Goal: Communication & Community: Answer question/provide support

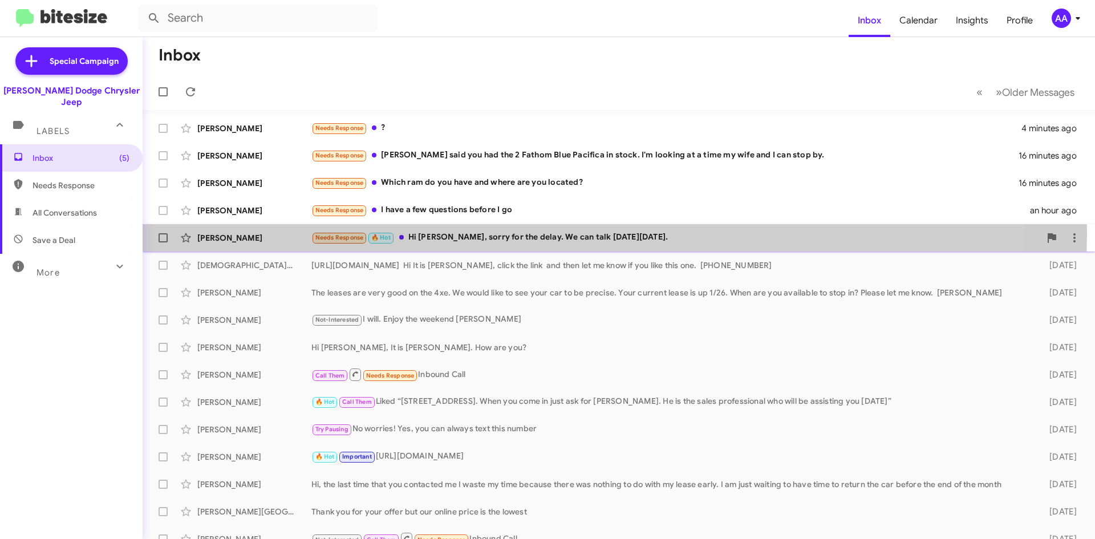
click at [548, 233] on div "Needs Response 🔥 Hot Hi [PERSON_NAME], sorry for the delay. We can talk [DATE][…" at bounding box center [675, 237] width 729 height 13
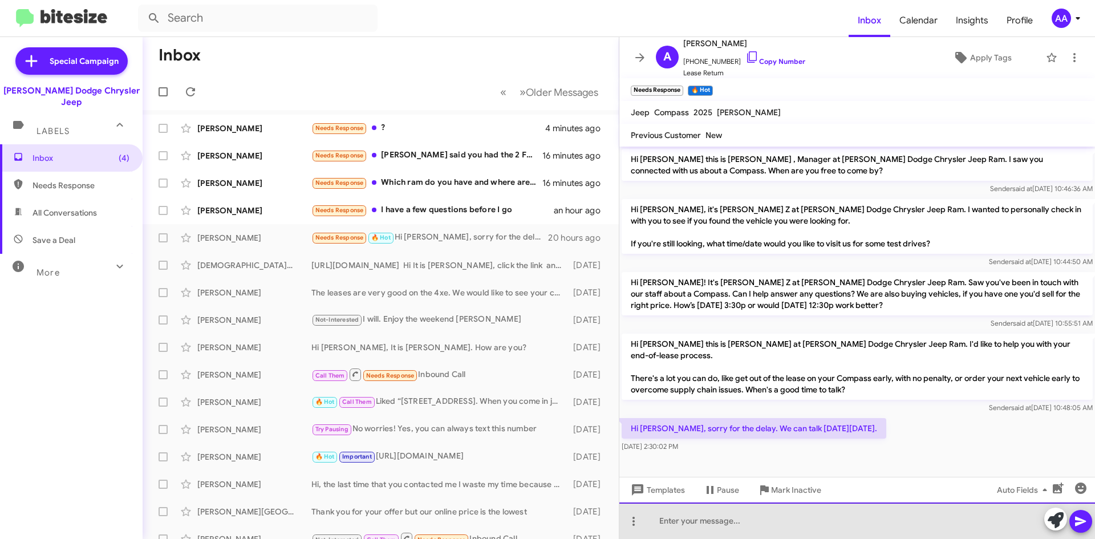
click at [719, 519] on div at bounding box center [857, 521] width 476 height 37
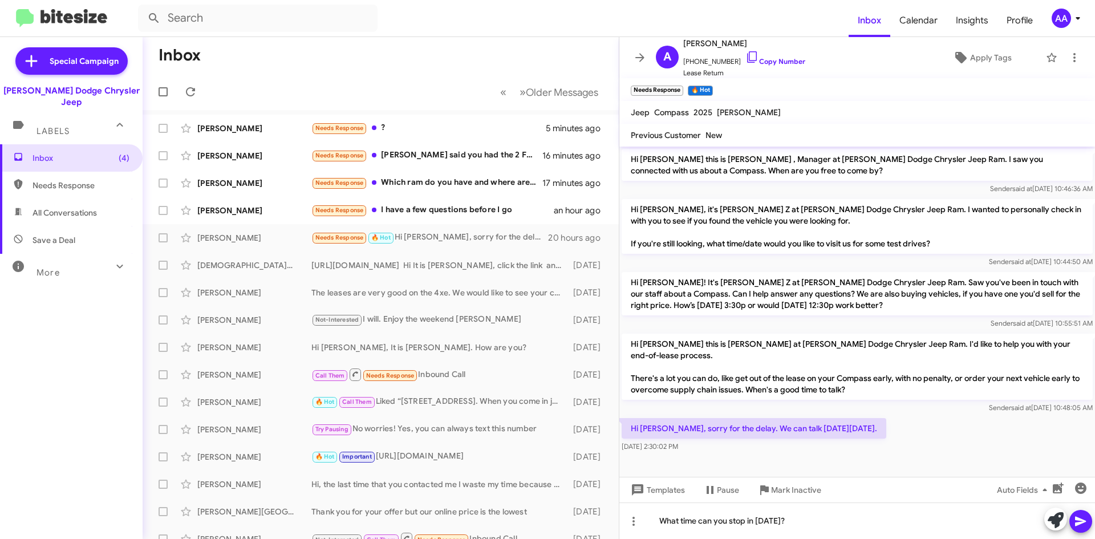
click at [1086, 523] on icon at bounding box center [1081, 522] width 14 height 14
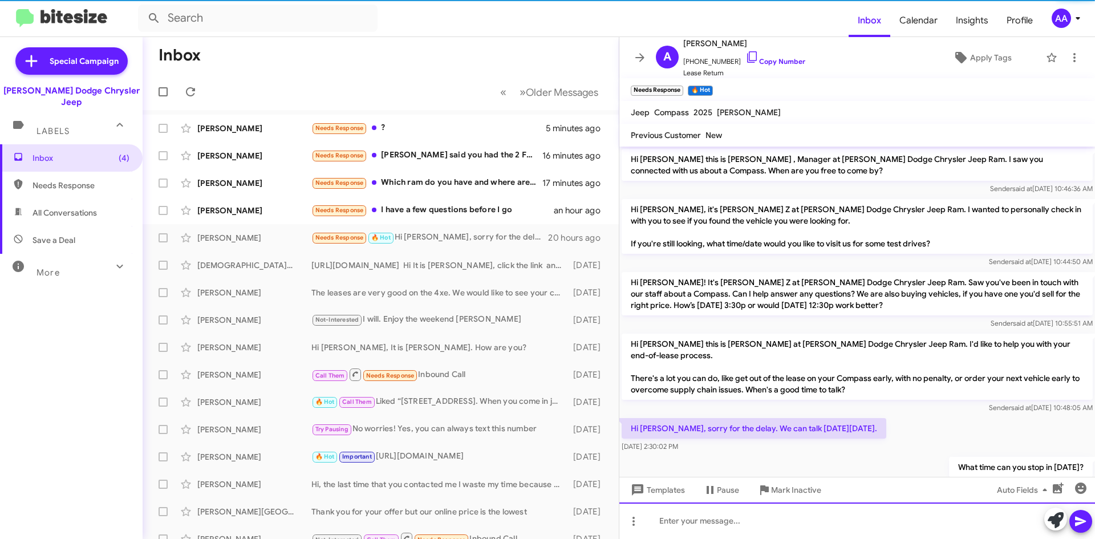
scroll to position [22, 0]
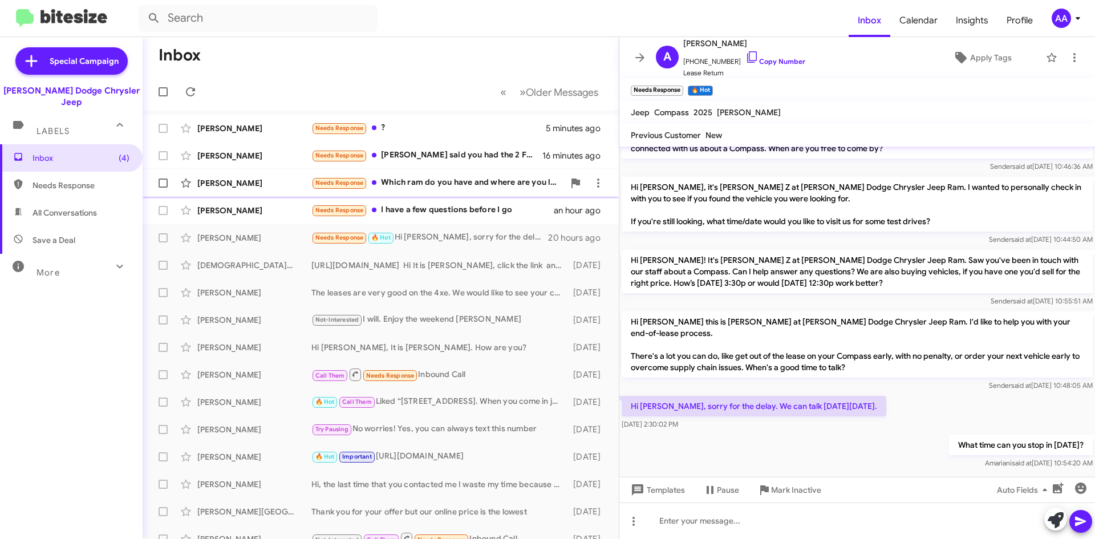
click at [452, 187] on div "Needs Response Which ram do you have and where are you located?" at bounding box center [437, 182] width 253 height 13
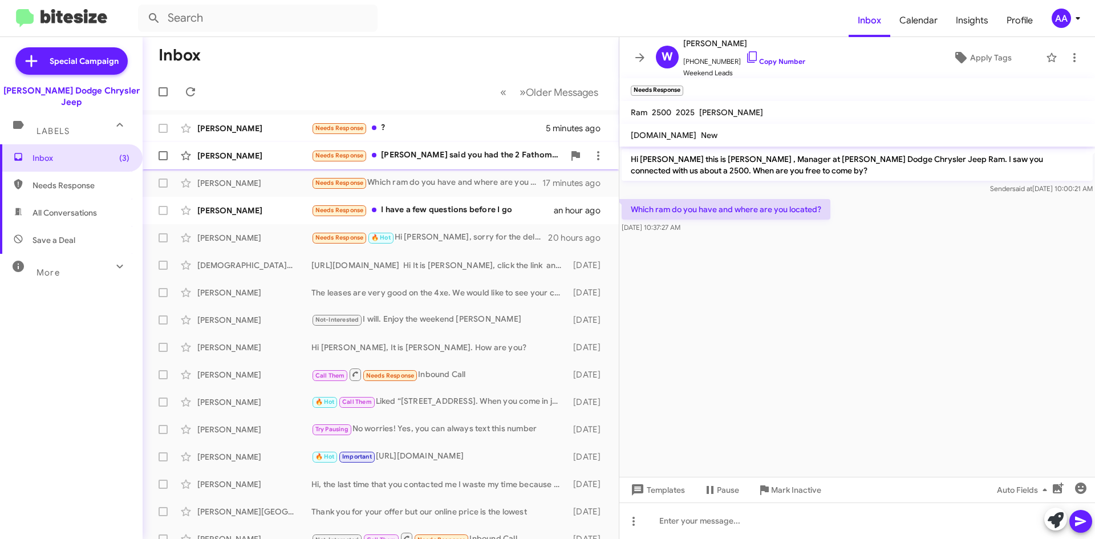
click at [457, 155] on div "Needs Response [PERSON_NAME] said you had the 2 Fathom Blue Pacifica in stock. …" at bounding box center [437, 155] width 253 height 13
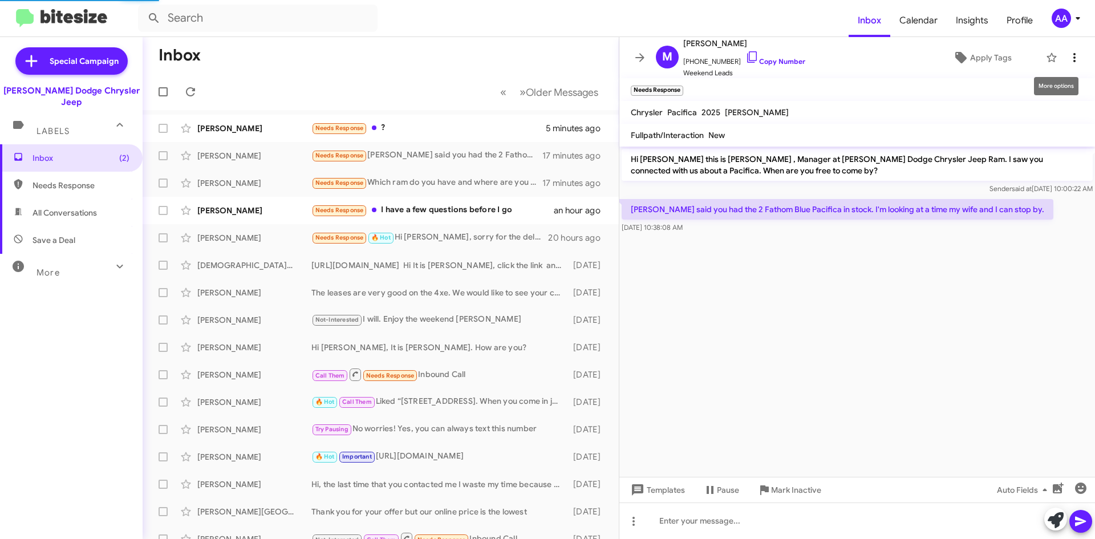
click at [1075, 62] on span at bounding box center [1074, 58] width 23 height 14
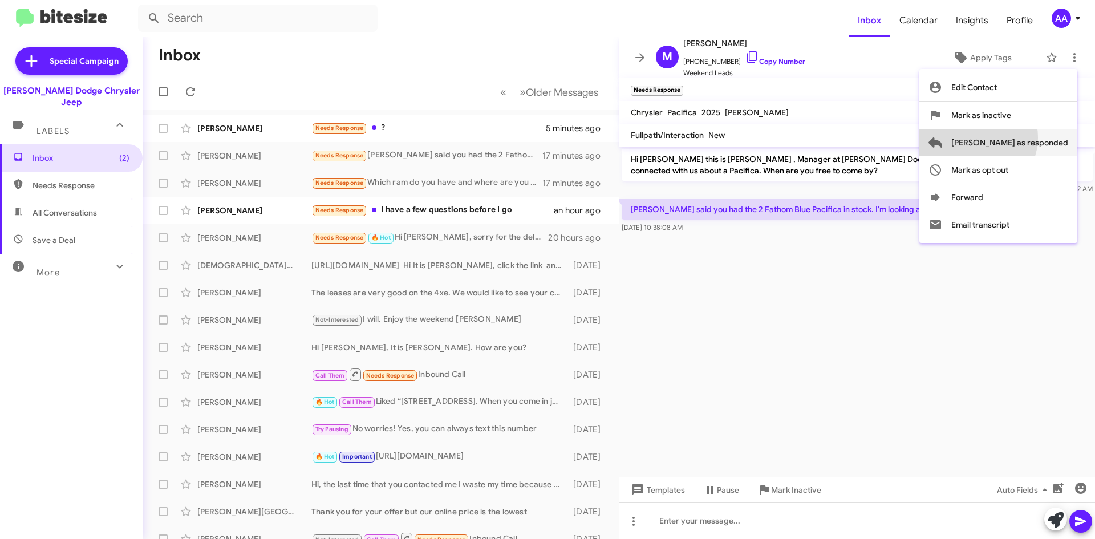
click at [1023, 137] on span "[PERSON_NAME] as responded" at bounding box center [1009, 142] width 117 height 27
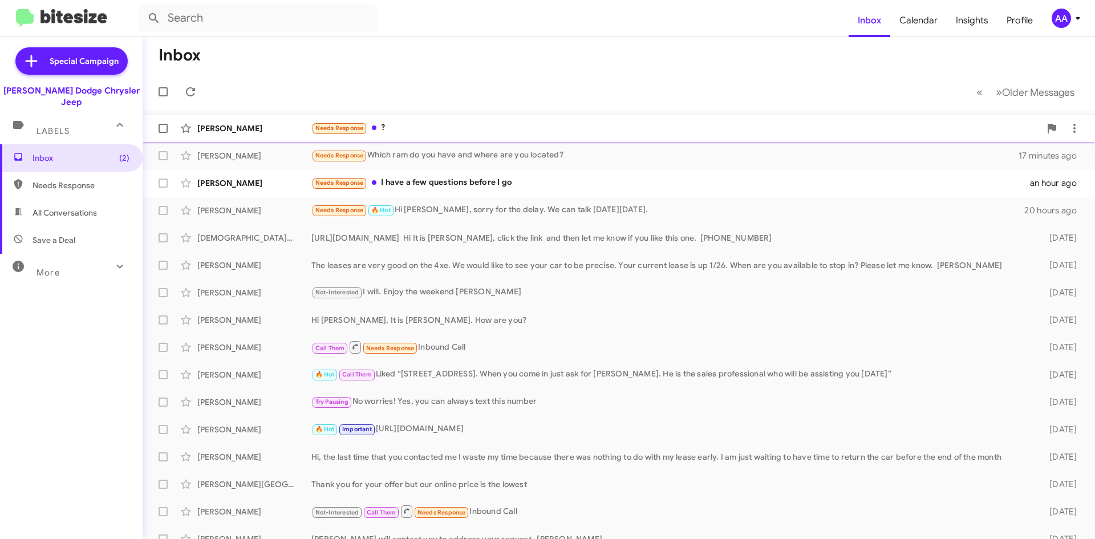
click at [469, 129] on div "Needs Response ?" at bounding box center [675, 128] width 729 height 13
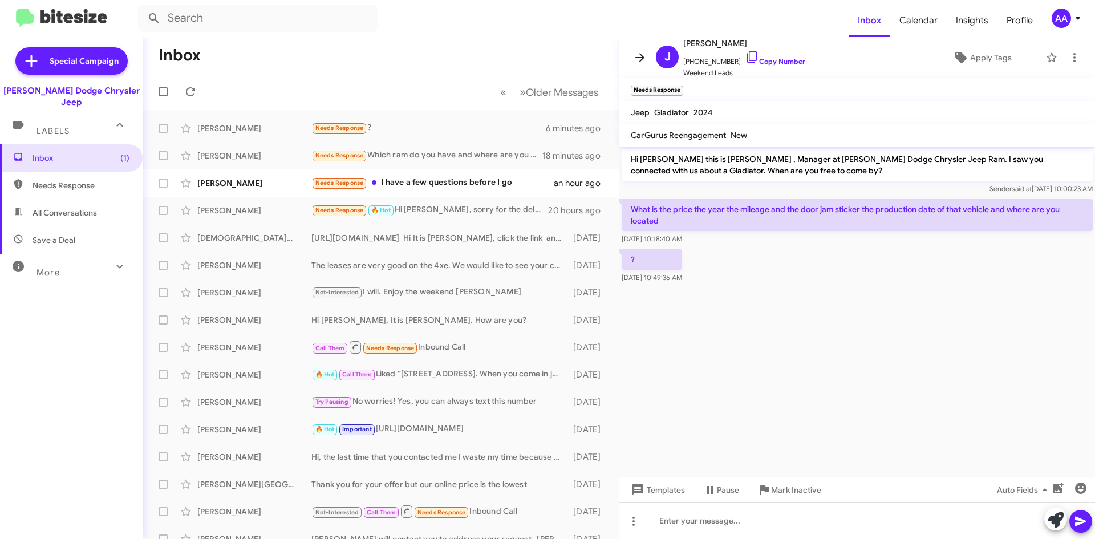
click at [639, 55] on icon at bounding box center [640, 58] width 14 height 14
